Goal: Task Accomplishment & Management: Manage account settings

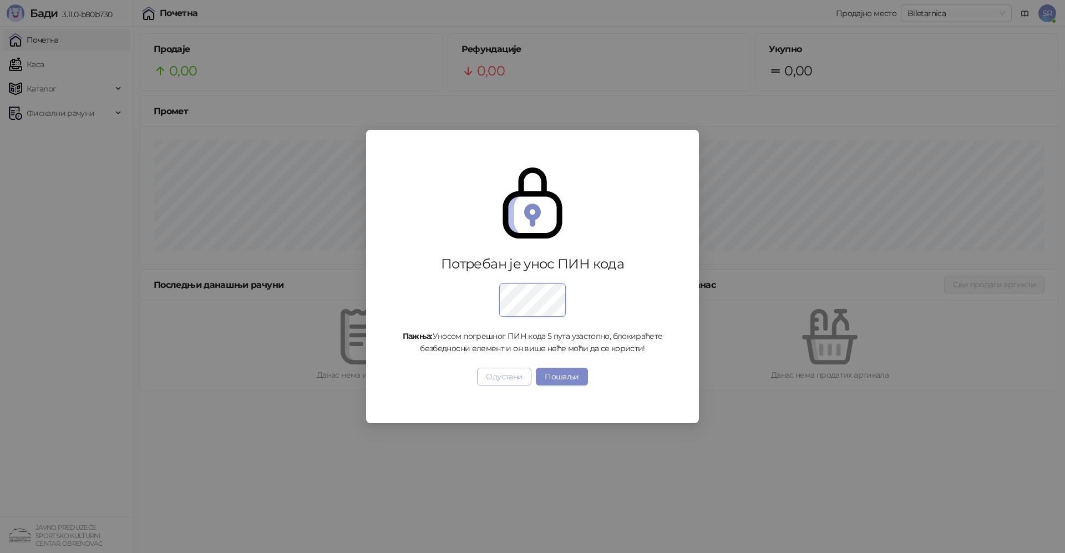
click at [497, 380] on button "Одустани" at bounding box center [504, 377] width 54 height 18
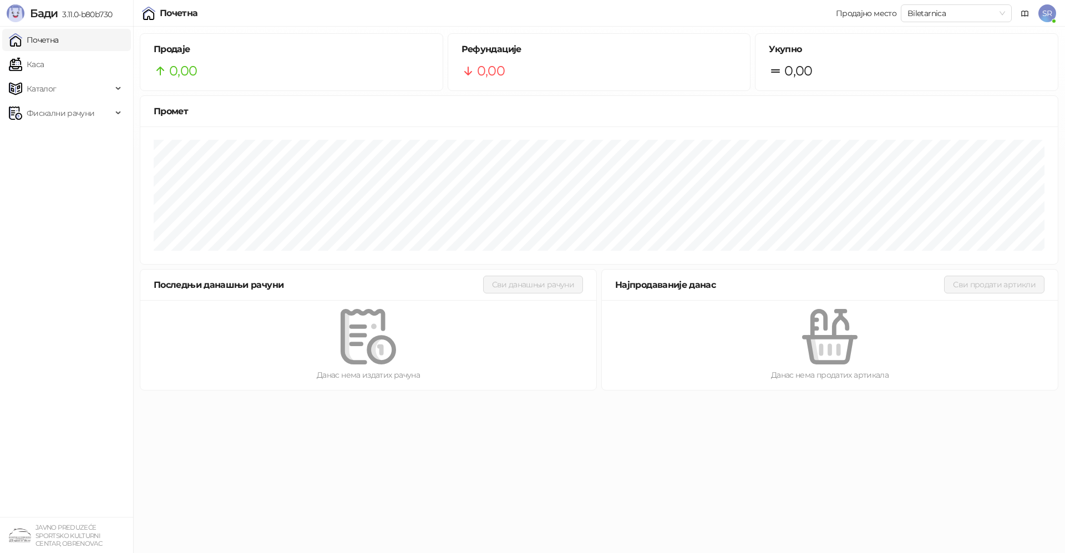
click at [1045, 12] on span "SR" at bounding box center [1048, 13] width 18 height 18
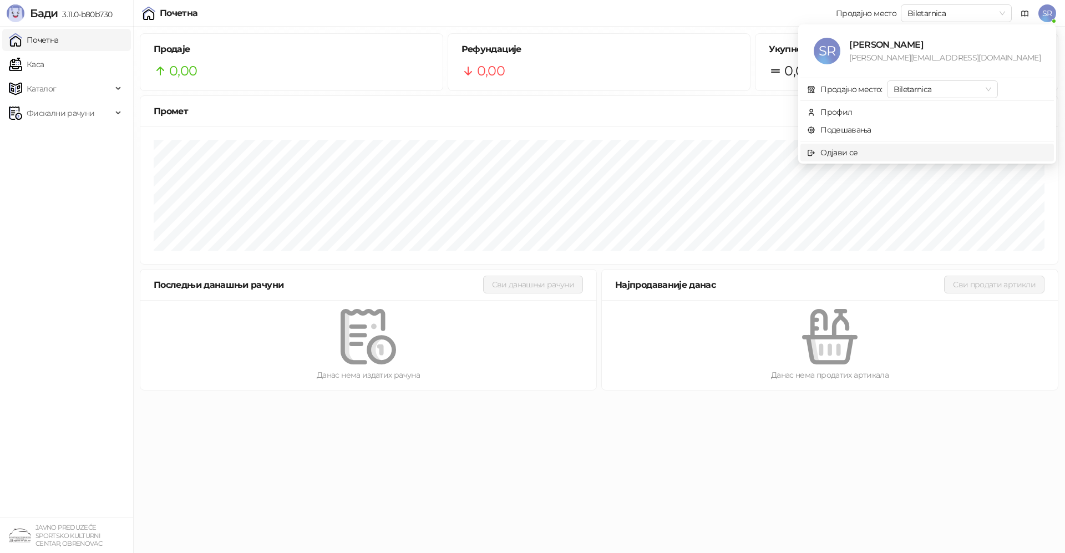
click at [919, 151] on span "Одјави се" at bounding box center [927, 152] width 240 height 12
